Goal: Task Accomplishment & Management: Use online tool/utility

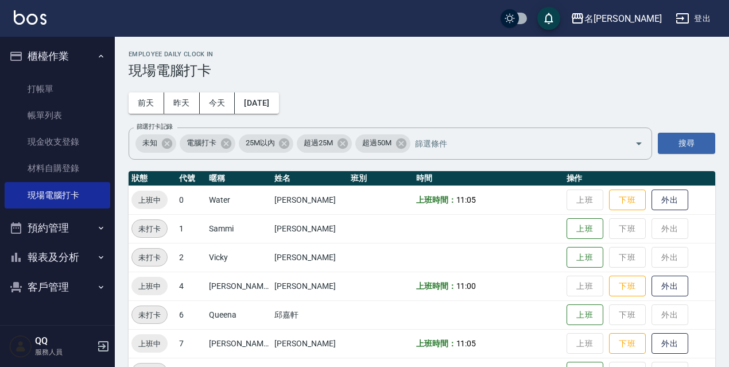
scroll to position [172, 0]
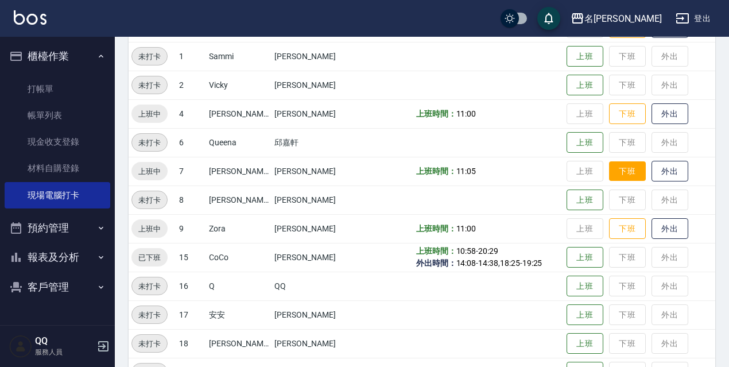
click at [627, 172] on button "下班" at bounding box center [627, 171] width 37 height 20
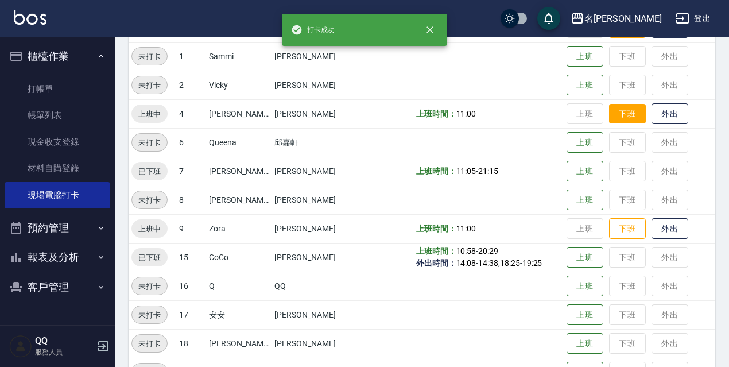
click at [631, 107] on button "下班" at bounding box center [627, 114] width 37 height 20
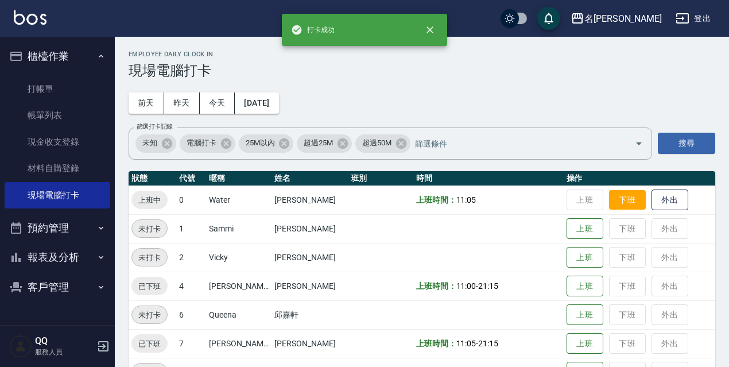
click at [618, 196] on button "下班" at bounding box center [627, 200] width 37 height 20
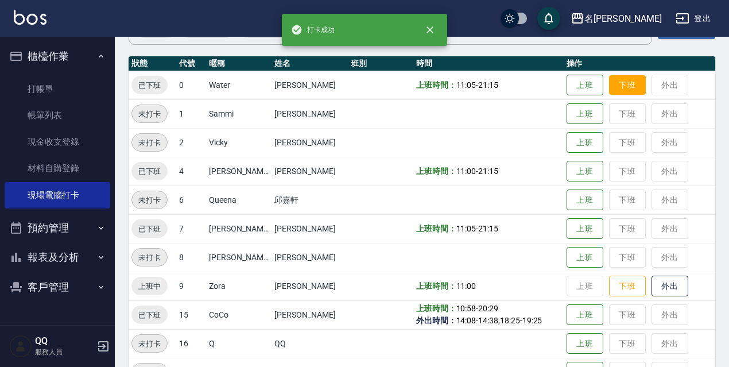
scroll to position [172, 0]
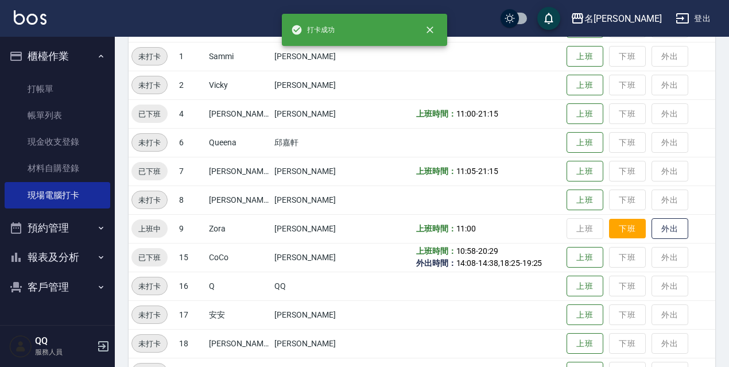
drag, startPoint x: 625, startPoint y: 228, endPoint x: 621, endPoint y: 223, distance: 7.0
click at [625, 228] on button "下班" at bounding box center [627, 229] width 37 height 20
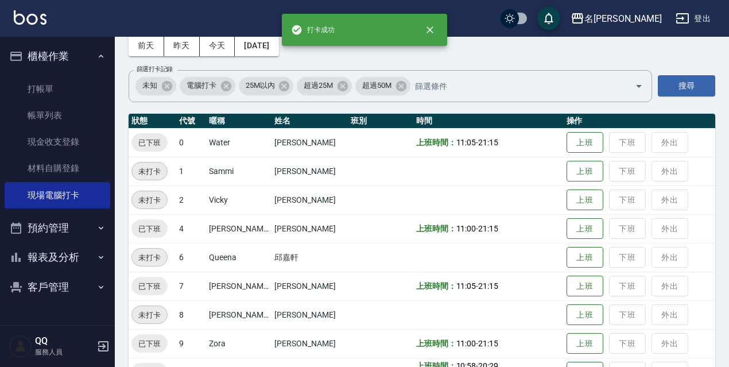
scroll to position [115, 0]
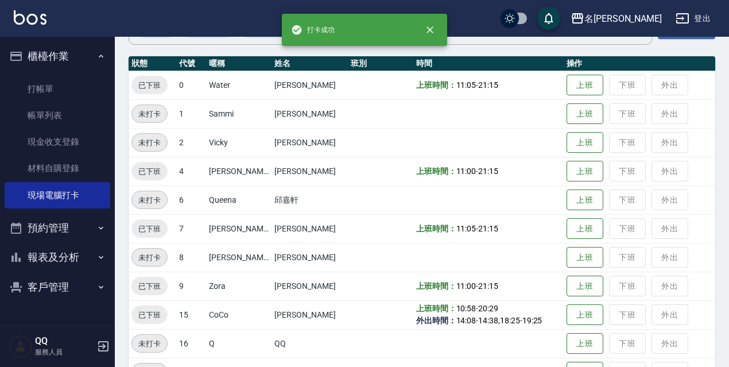
click at [709, 10] on button "登出" at bounding box center [693, 18] width 44 height 21
